Goal: Information Seeking & Learning: Learn about a topic

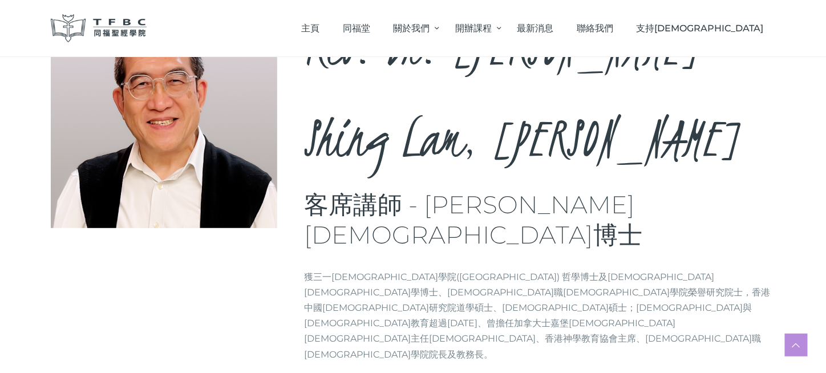
scroll to position [114, 0]
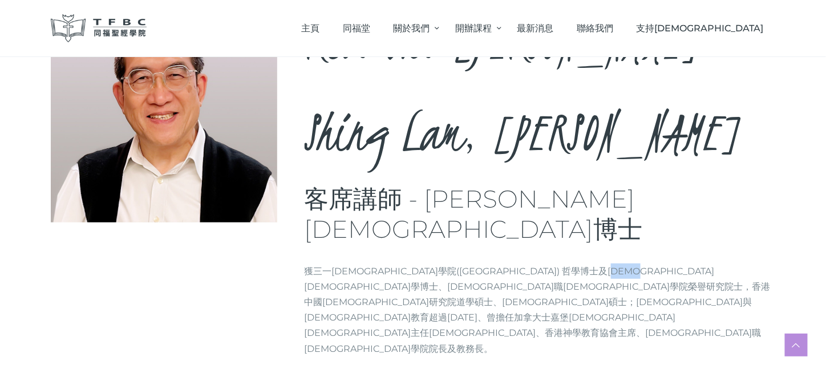
drag, startPoint x: 604, startPoint y: 153, endPoint x: 652, endPoint y: 154, distance: 47.4
click at [641, 264] on p "獲三一[DEMOGRAPHIC_DATA]學院([GEOGRAPHIC_DATA]) 哲學博士及[DEMOGRAPHIC_DATA][DEMOGRAPHIC_…" at bounding box center [540, 310] width 471 height 93
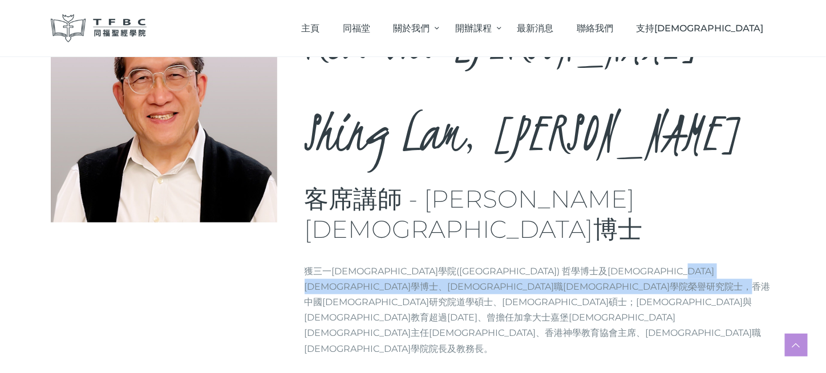
drag, startPoint x: 724, startPoint y: 150, endPoint x: 690, endPoint y: 180, distance: 45.3
click at [690, 264] on p "獲三一[DEMOGRAPHIC_DATA]學院([GEOGRAPHIC_DATA]) 哲學博士及[DEMOGRAPHIC_DATA][DEMOGRAPHIC_…" at bounding box center [540, 310] width 471 height 93
click at [609, 264] on p "獲三一[DEMOGRAPHIC_DATA]學院([GEOGRAPHIC_DATA]) 哲學博士及[DEMOGRAPHIC_DATA][DEMOGRAPHIC_…" at bounding box center [540, 310] width 471 height 93
click at [449, 264] on p "獲三一[DEMOGRAPHIC_DATA]學院([GEOGRAPHIC_DATA]) 哲學博士及[DEMOGRAPHIC_DATA][DEMOGRAPHIC_…" at bounding box center [540, 310] width 471 height 93
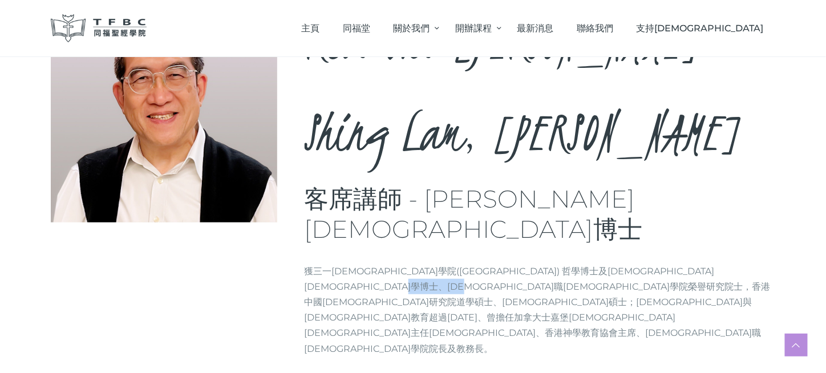
drag, startPoint x: 460, startPoint y: 165, endPoint x: 528, endPoint y: 168, distance: 68.5
click at [518, 264] on p "獲三一[DEMOGRAPHIC_DATA]學院([GEOGRAPHIC_DATA]) 哲學博士及[DEMOGRAPHIC_DATA][DEMOGRAPHIC_…" at bounding box center [540, 310] width 471 height 93
drag, startPoint x: 558, startPoint y: 166, endPoint x: 667, endPoint y: 167, distance: 109.0
click at [667, 264] on p "獲三一[DEMOGRAPHIC_DATA]學院([GEOGRAPHIC_DATA]) 哲學博士及[DEMOGRAPHIC_DATA][DEMOGRAPHIC_…" at bounding box center [540, 310] width 471 height 93
drag, startPoint x: 734, startPoint y: 176, endPoint x: 721, endPoint y: 177, distance: 13.8
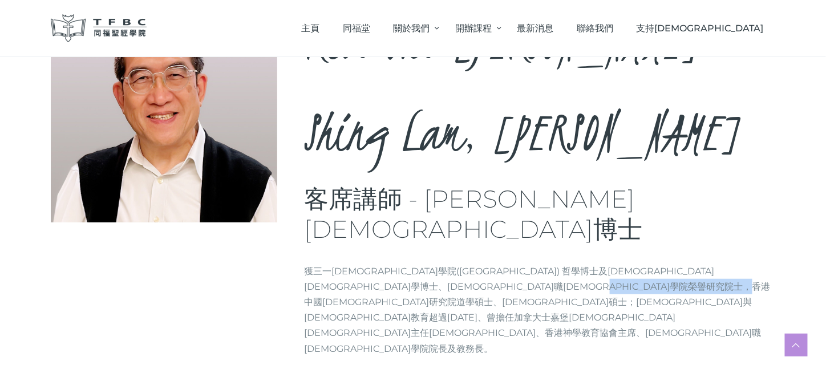
click at [734, 264] on p "獲三一[DEMOGRAPHIC_DATA]學院([GEOGRAPHIC_DATA]) 哲學博士及[DEMOGRAPHIC_DATA][DEMOGRAPHIC_…" at bounding box center [540, 310] width 471 height 93
click at [453, 264] on p "獲三一[DEMOGRAPHIC_DATA]學院([GEOGRAPHIC_DATA]) 哲學博士及[DEMOGRAPHIC_DATA][DEMOGRAPHIC_…" at bounding box center [540, 310] width 471 height 93
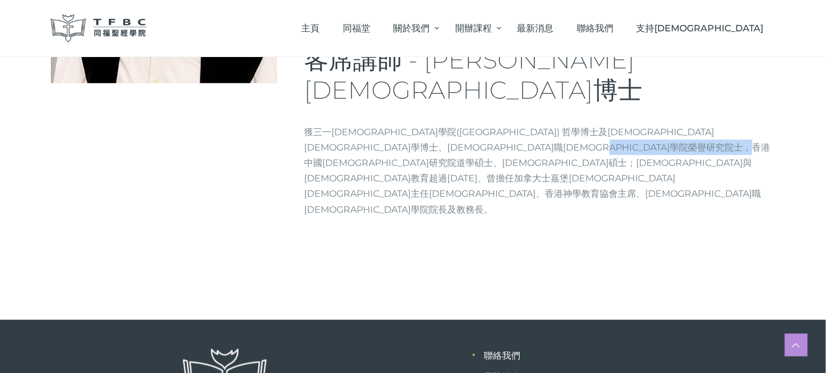
scroll to position [0, 0]
